Goal: Information Seeking & Learning: Check status

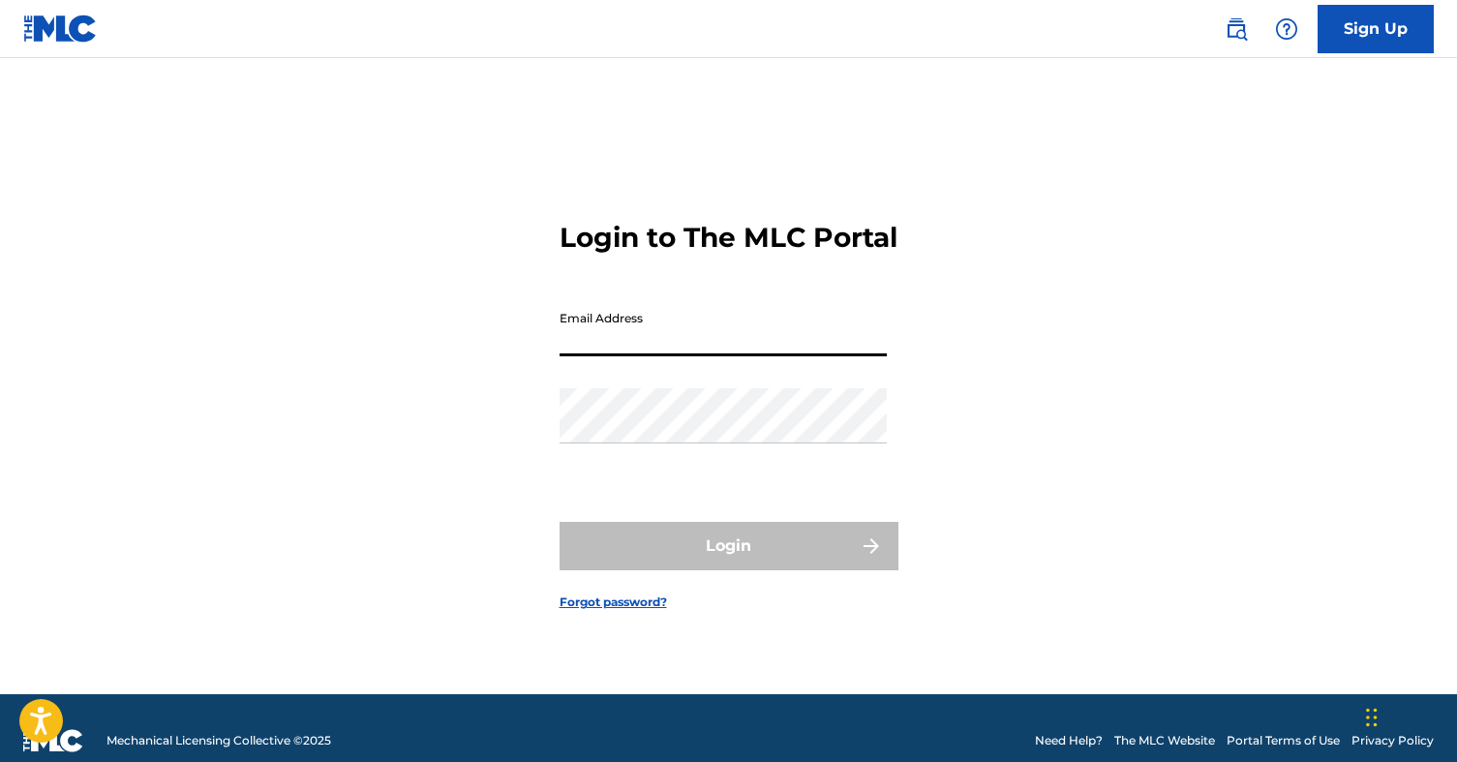
click at [630, 324] on input "Email Address" at bounding box center [722, 328] width 327 height 55
type input "[EMAIL_ADDRESS][DOMAIN_NAME]"
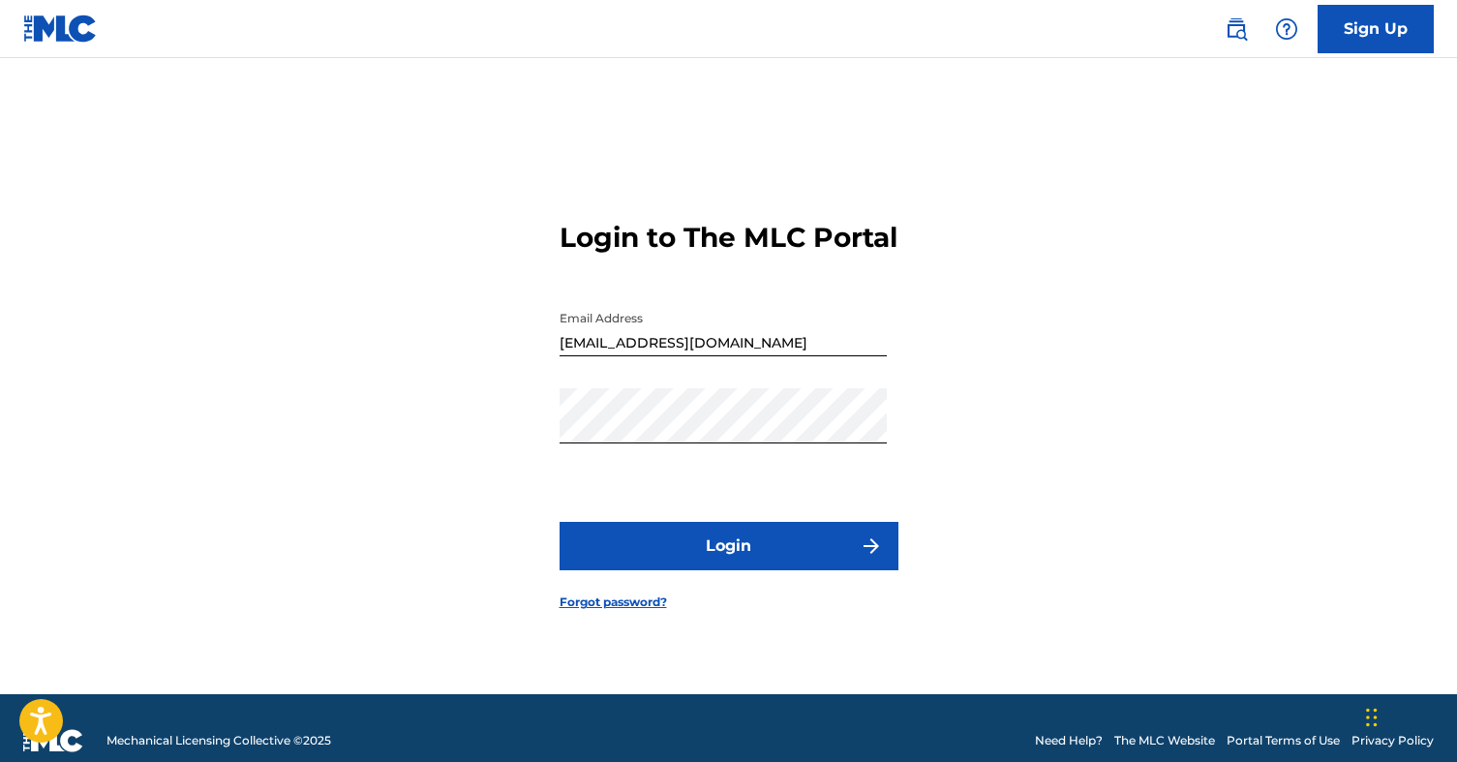
click at [705, 550] on button "Login" at bounding box center [728, 546] width 339 height 48
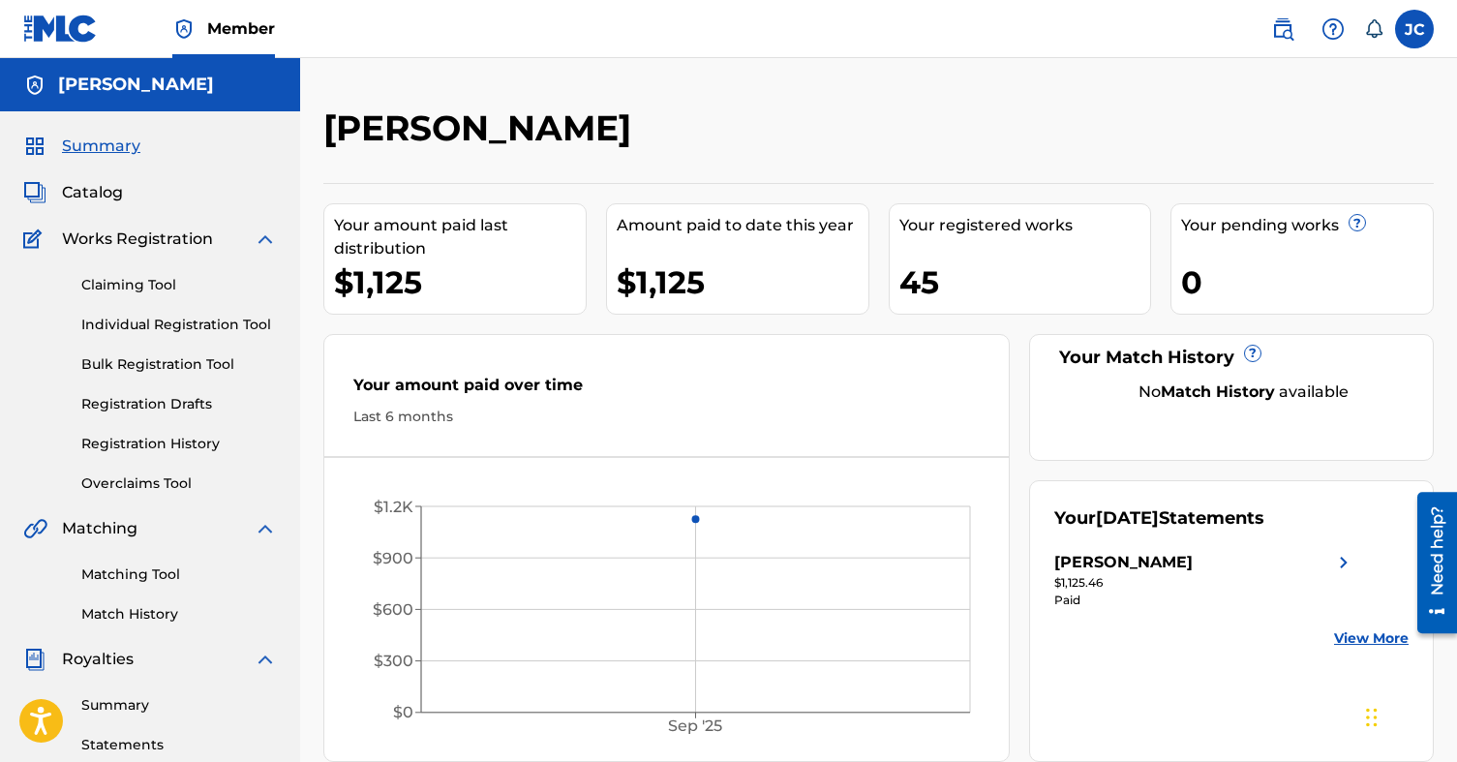
click at [188, 453] on link "Registration History" at bounding box center [179, 444] width 196 height 20
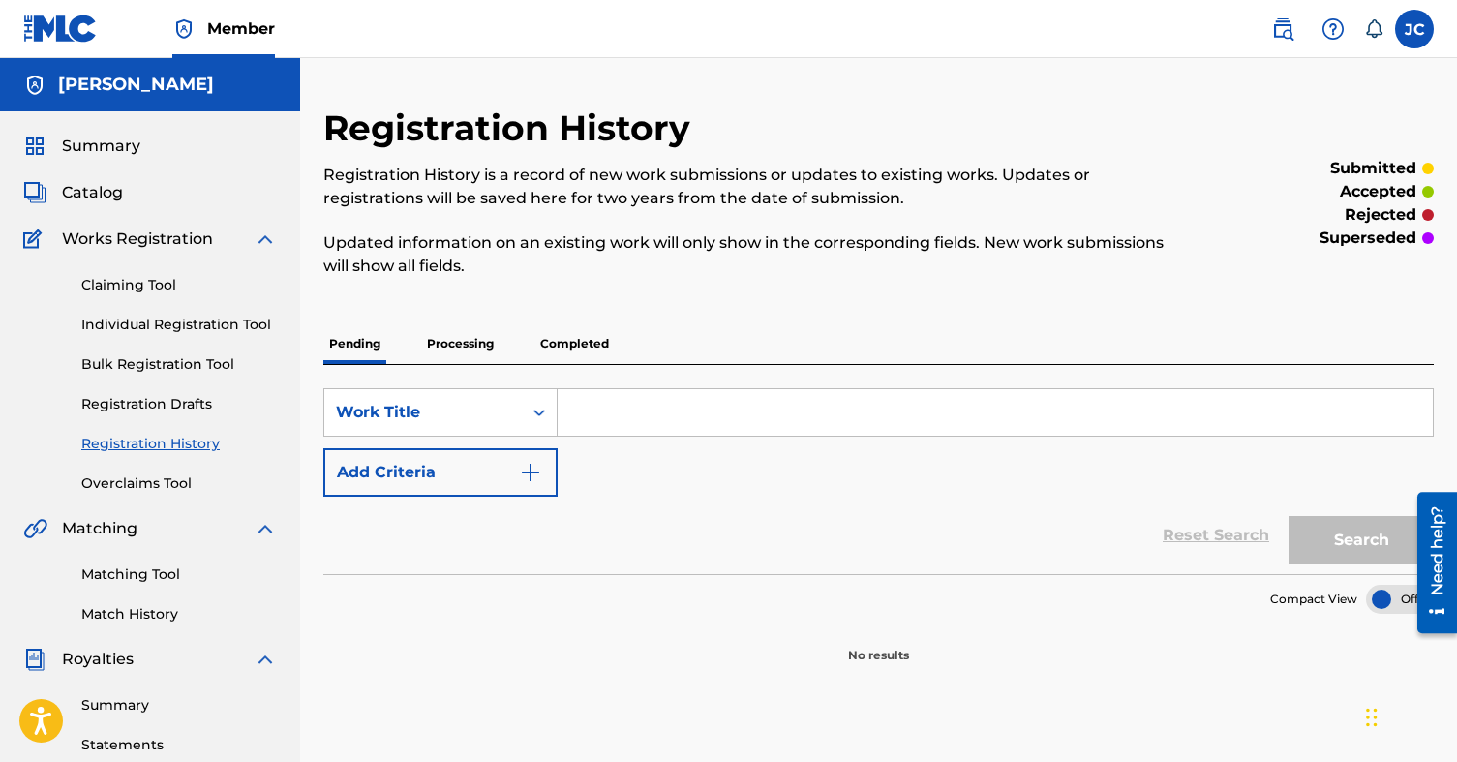
click at [487, 350] on p "Processing" at bounding box center [460, 343] width 78 height 41
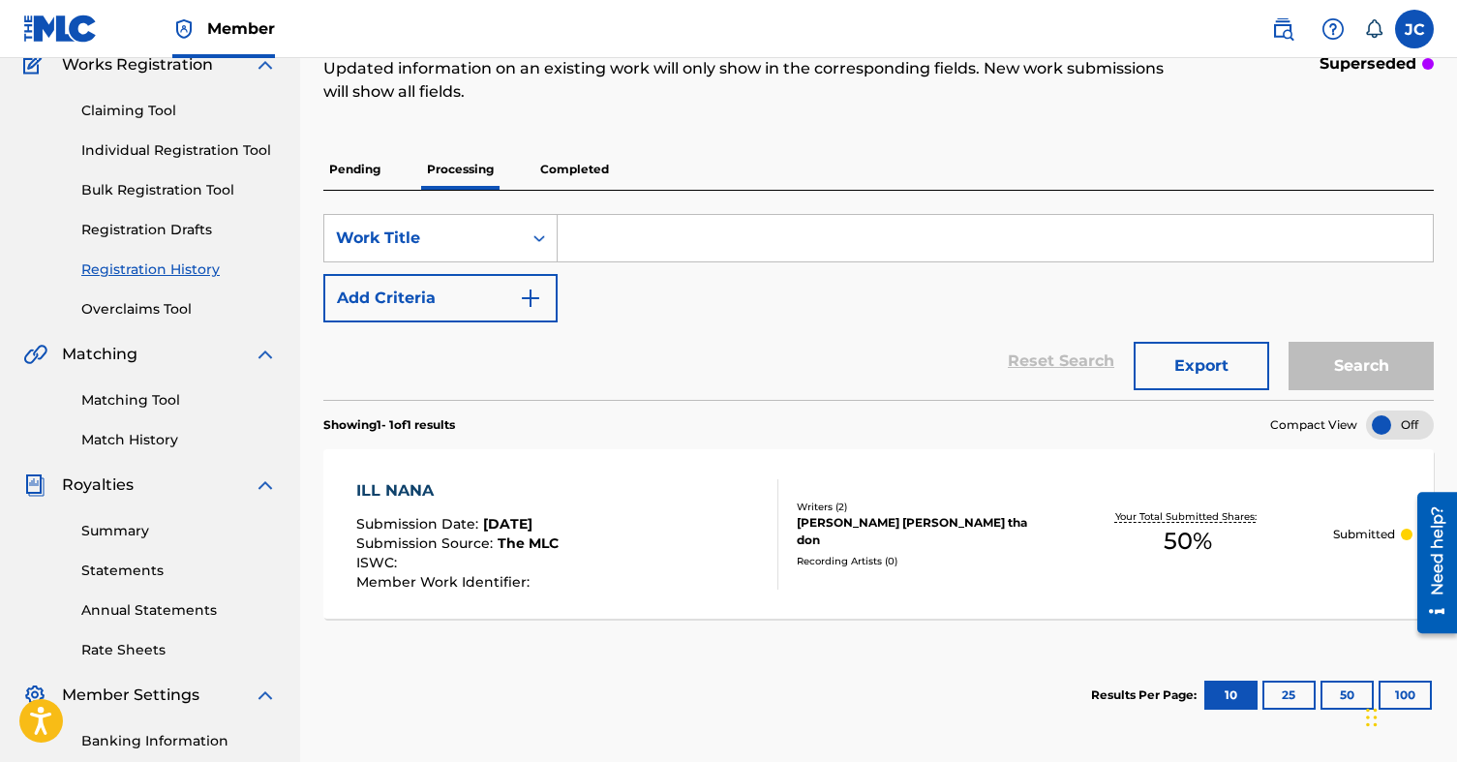
scroll to position [176, 0]
click at [553, 173] on p "Completed" at bounding box center [574, 167] width 80 height 41
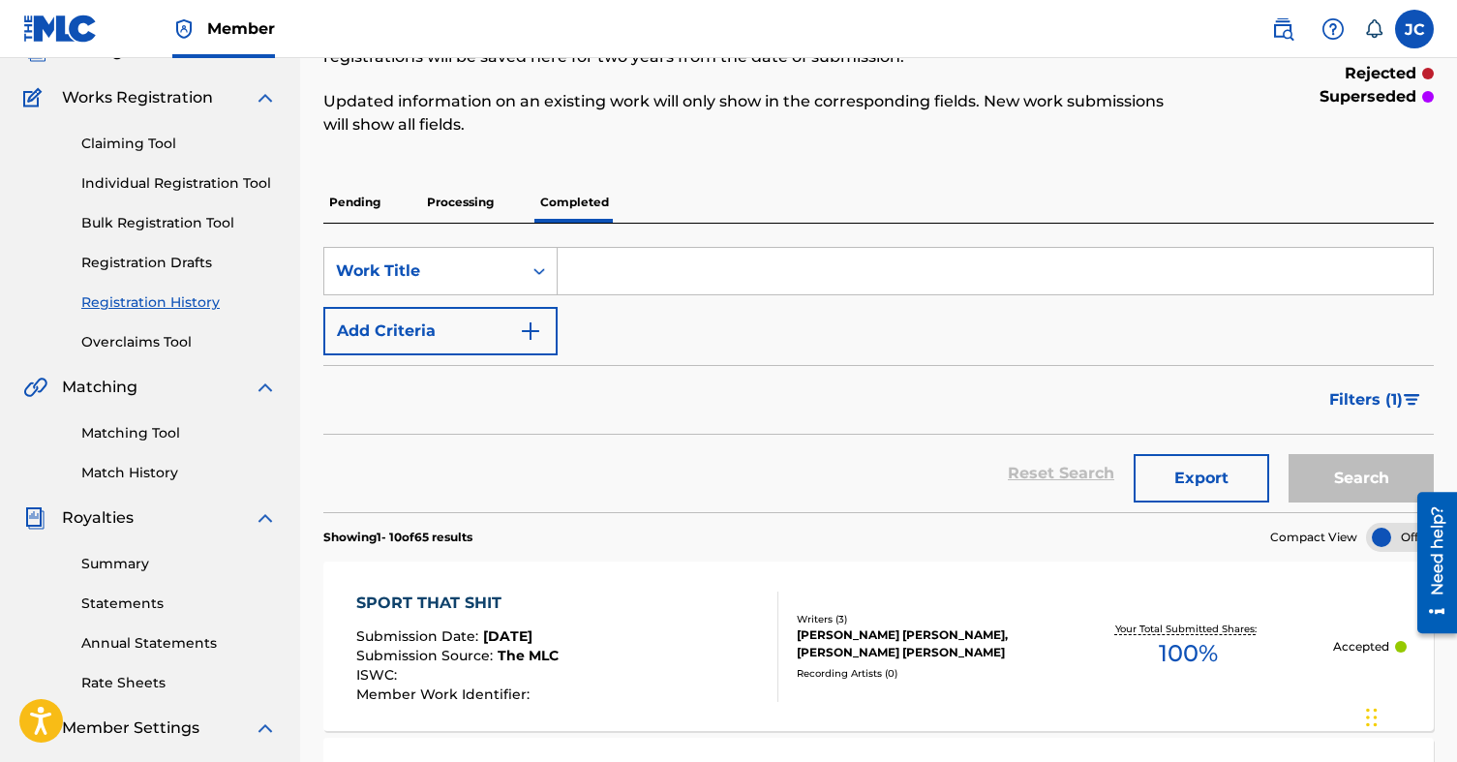
scroll to position [194, 0]
